Goal: Check status: Check status

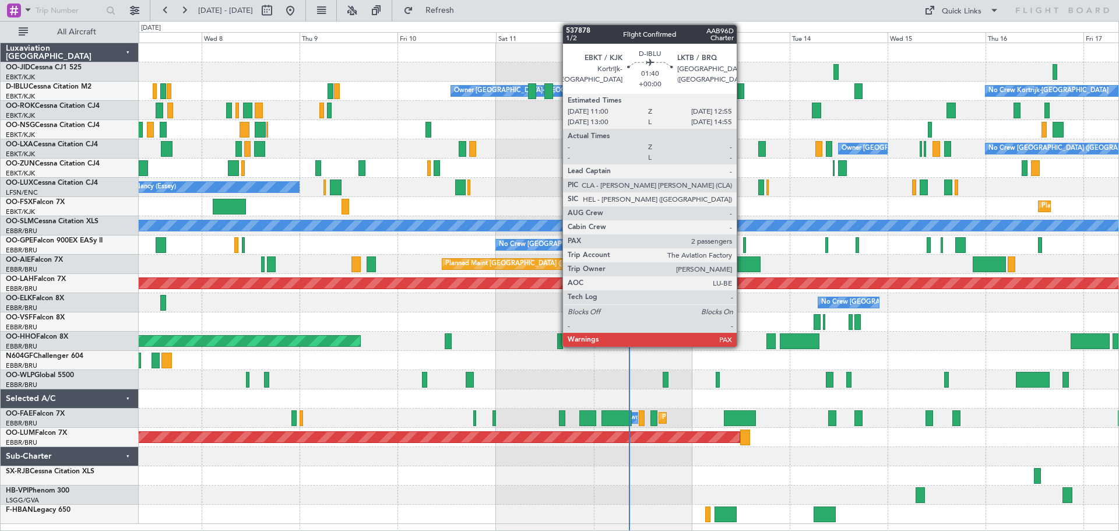
click at [742, 97] on div at bounding box center [740, 91] width 8 height 16
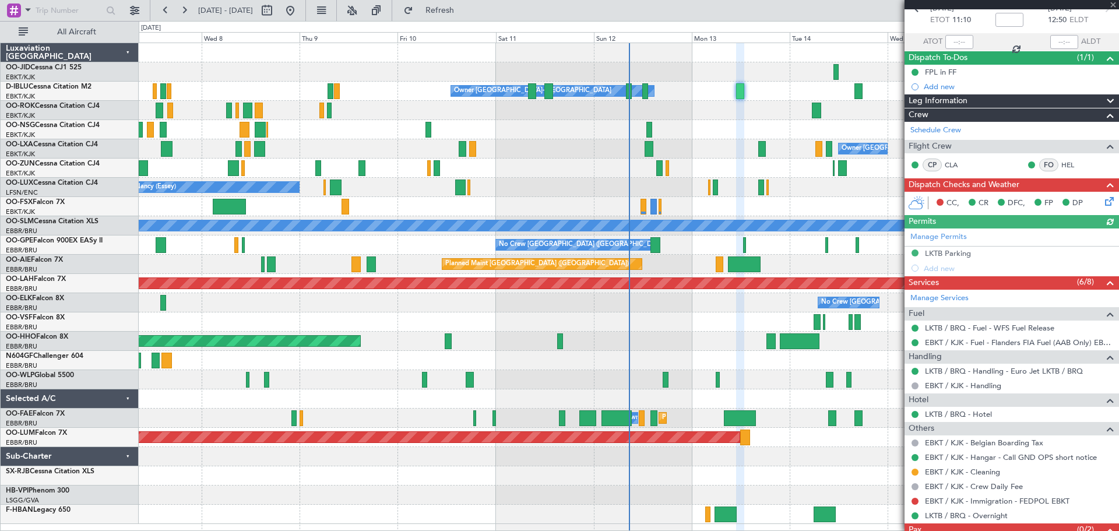
scroll to position [103, 0]
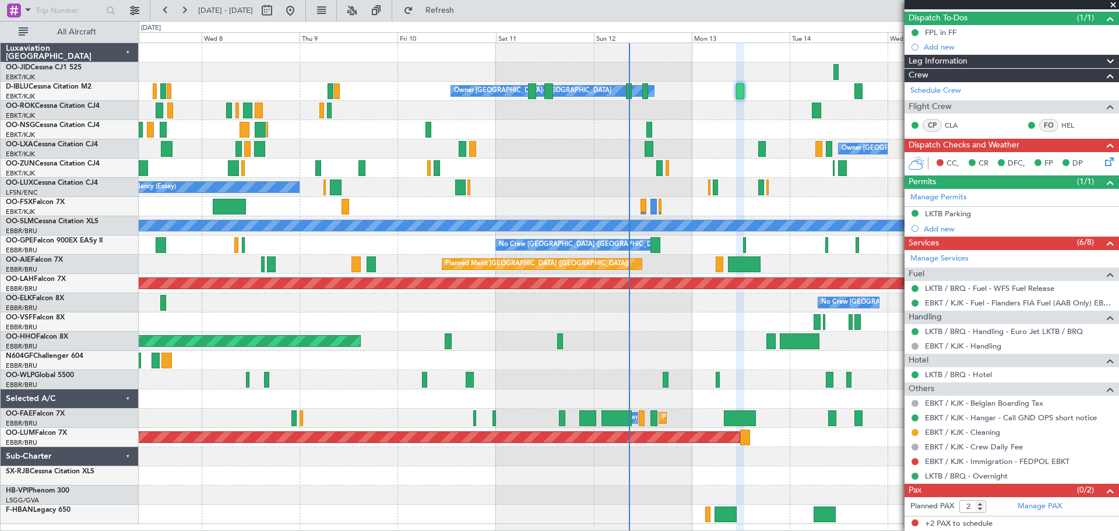
click at [1117, 2] on span at bounding box center [1114, 5] width 12 height 10
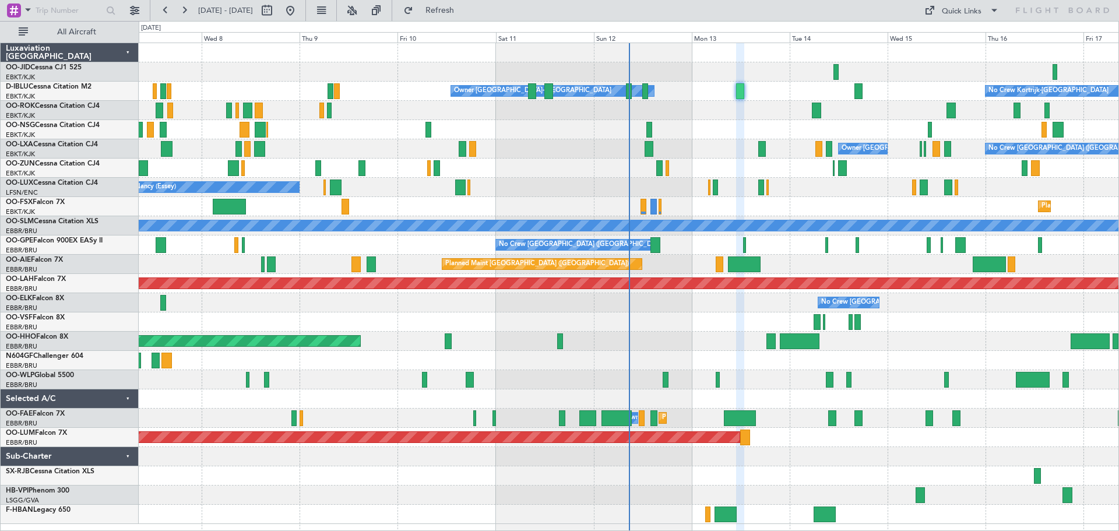
type input "0"
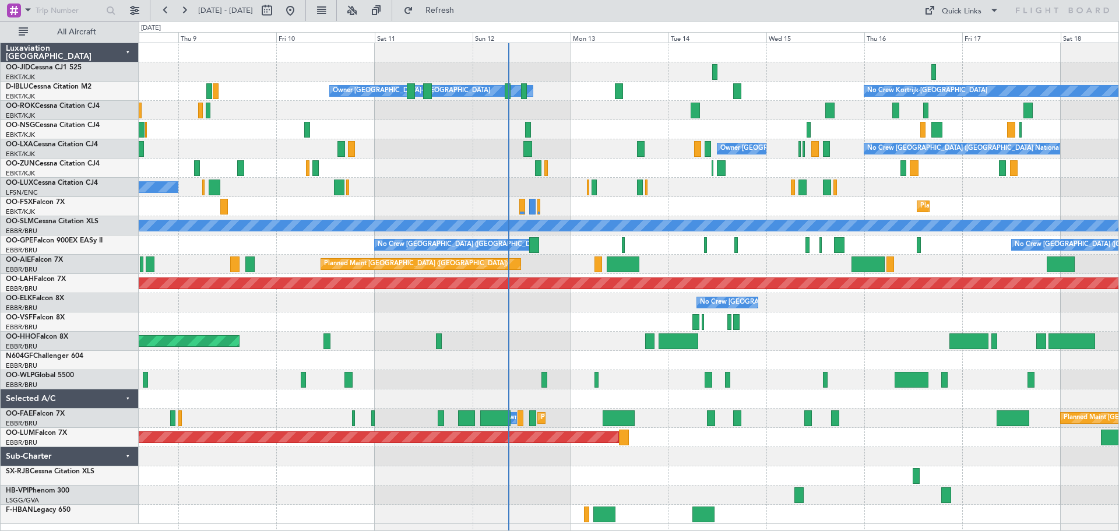
click at [587, 160] on div "No Crew Kortrijk-[GEOGRAPHIC_DATA] Owner [GEOGRAPHIC_DATA]-[GEOGRAPHIC_DATA] No…" at bounding box center [629, 283] width 980 height 481
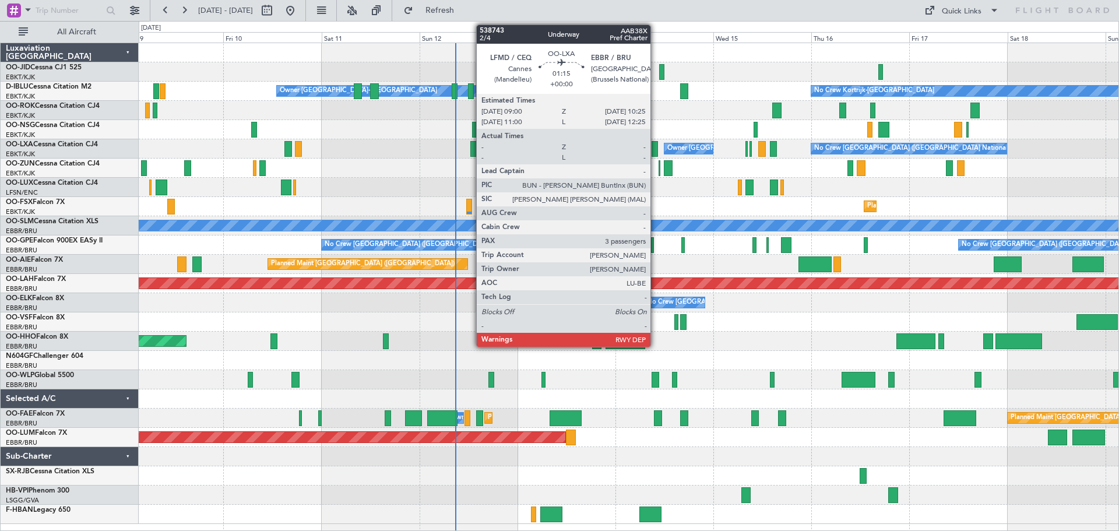
click at [656, 148] on div at bounding box center [655, 149] width 6 height 16
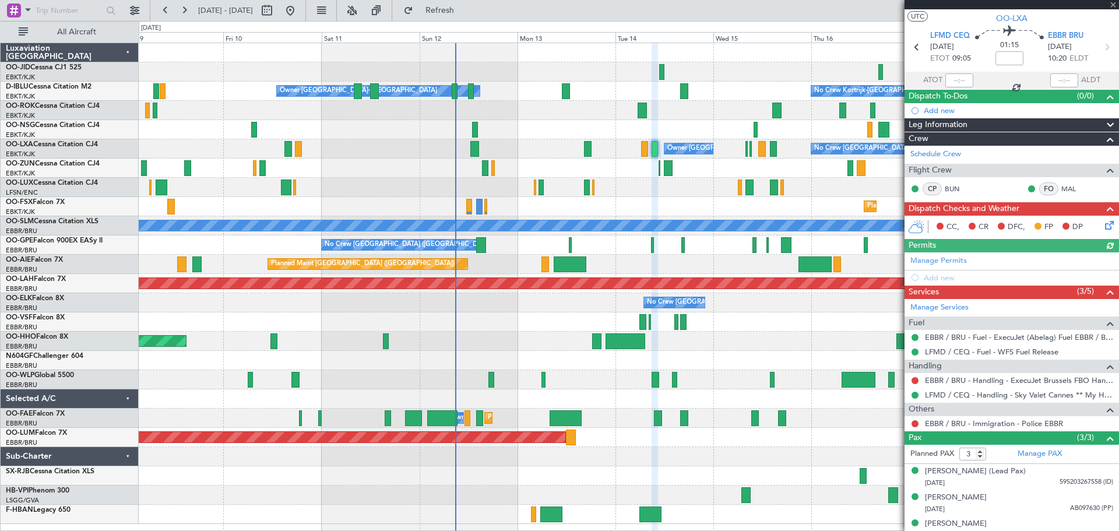
scroll to position [36, 0]
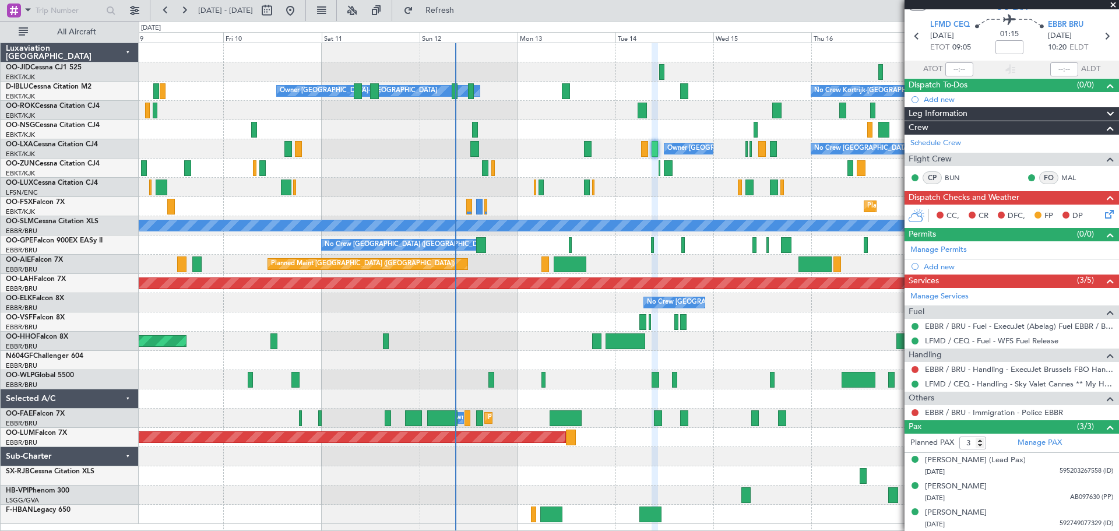
click at [1115, 2] on span at bounding box center [1114, 5] width 12 height 10
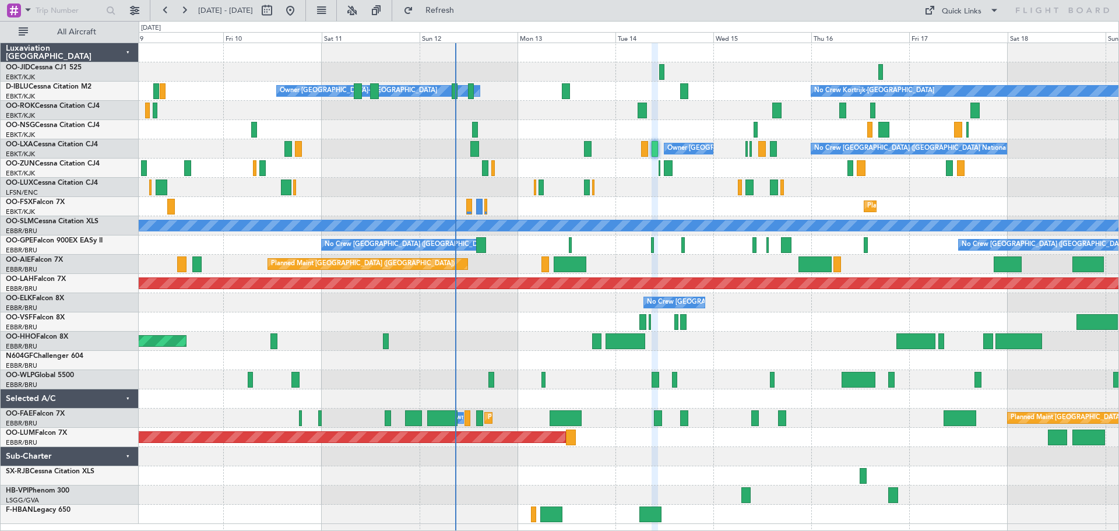
type input "0"
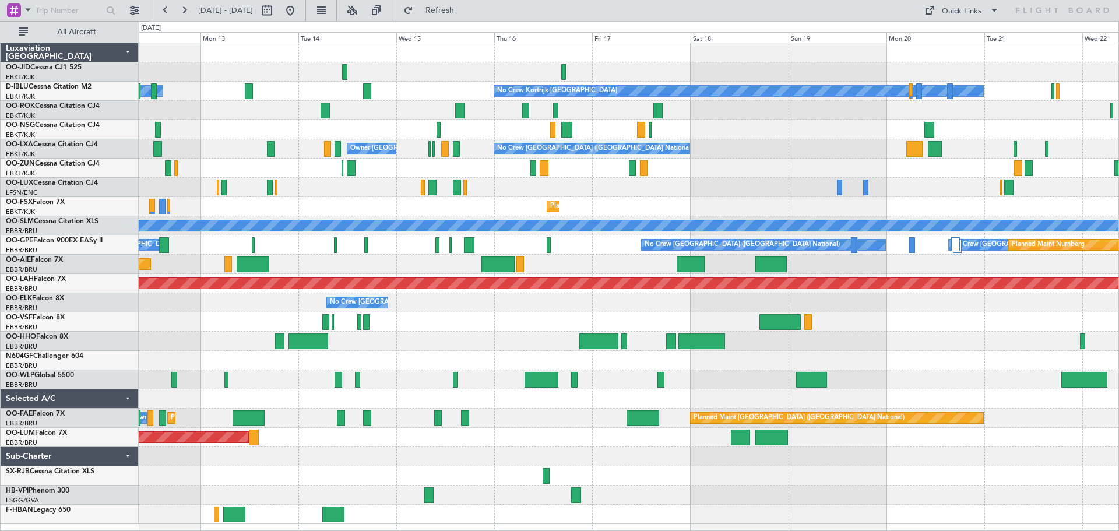
click at [706, 170] on div at bounding box center [629, 168] width 980 height 19
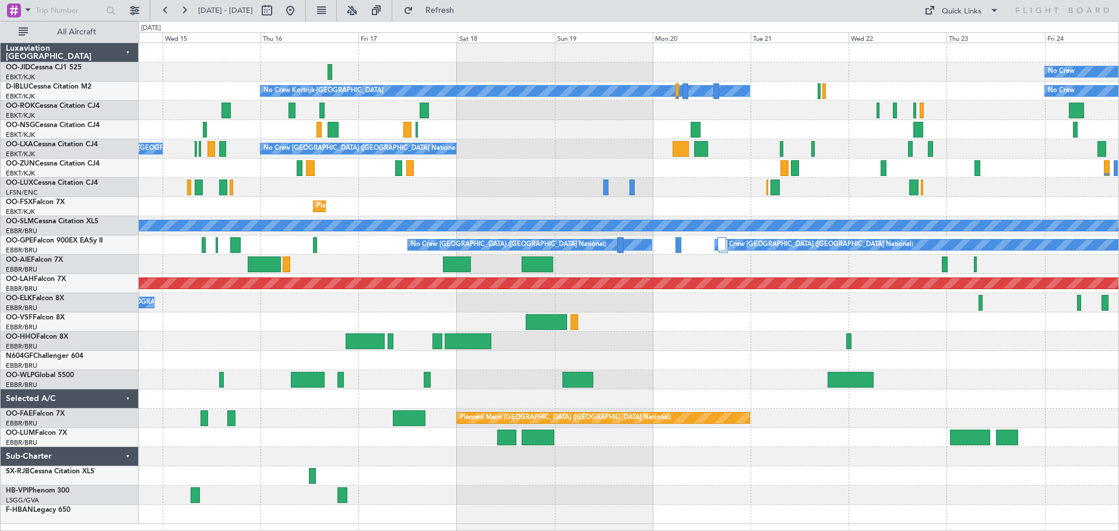
click at [841, 198] on div "Planned Maint Kortrijk-[GEOGRAPHIC_DATA]" at bounding box center [629, 206] width 980 height 19
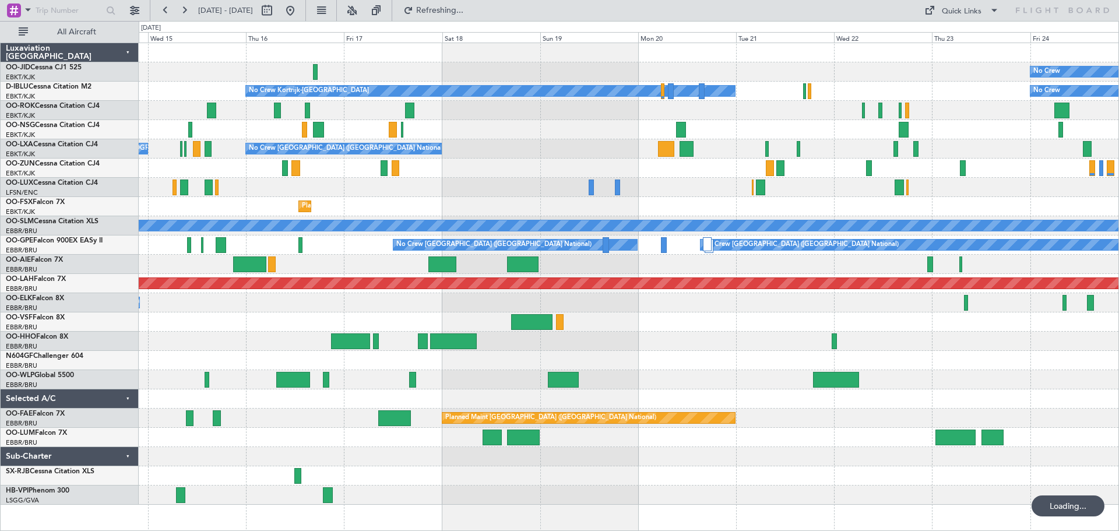
click at [1025, 212] on div "Planned Maint Kortrijk-[GEOGRAPHIC_DATA]" at bounding box center [629, 206] width 980 height 19
